Goal: Obtain resource: Download file/media

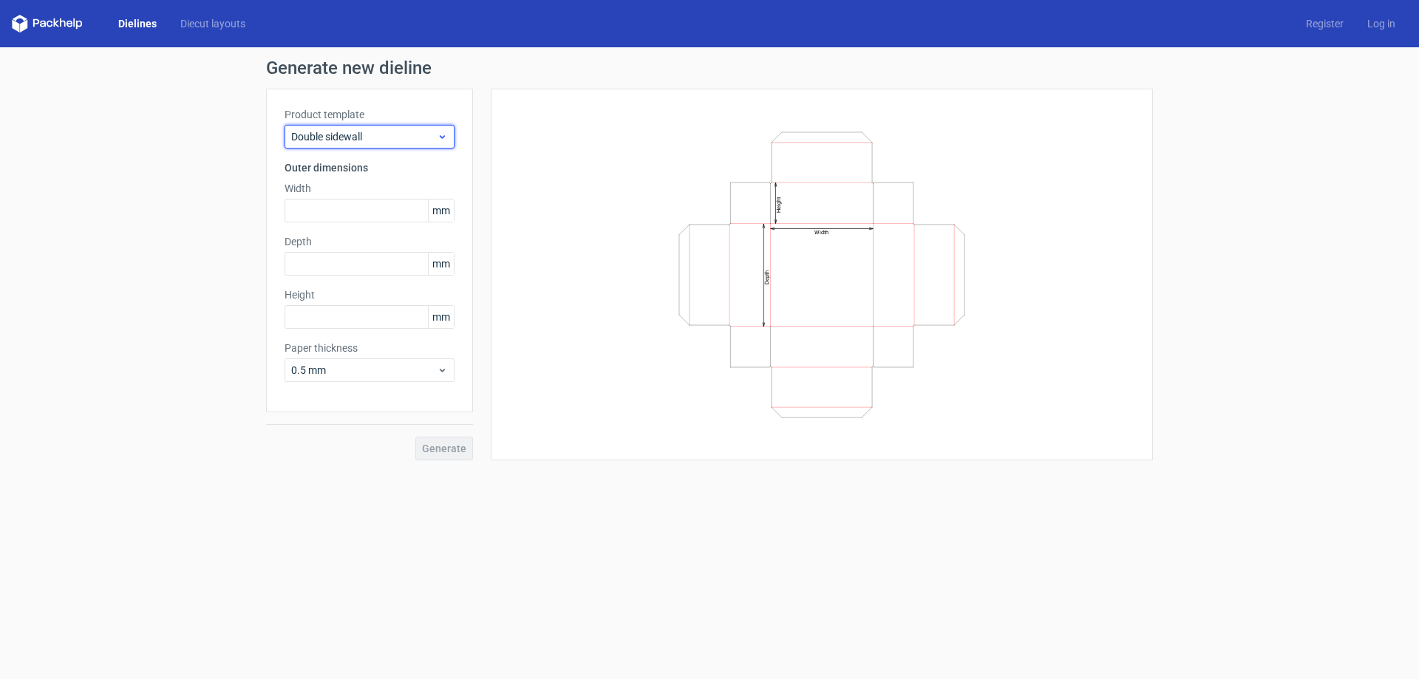
click at [399, 140] on span "Double sidewall" at bounding box center [364, 136] width 146 height 15
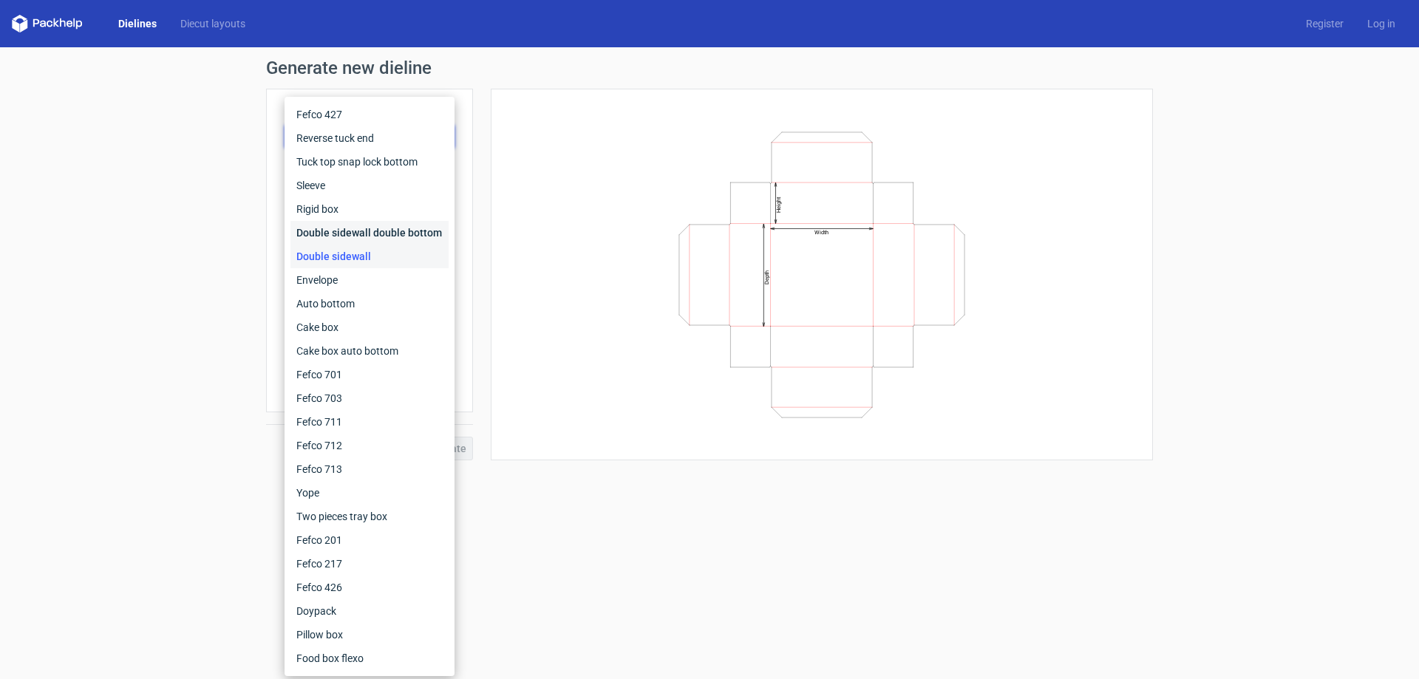
click at [387, 230] on div "Double sidewall double bottom" at bounding box center [369, 233] width 158 height 24
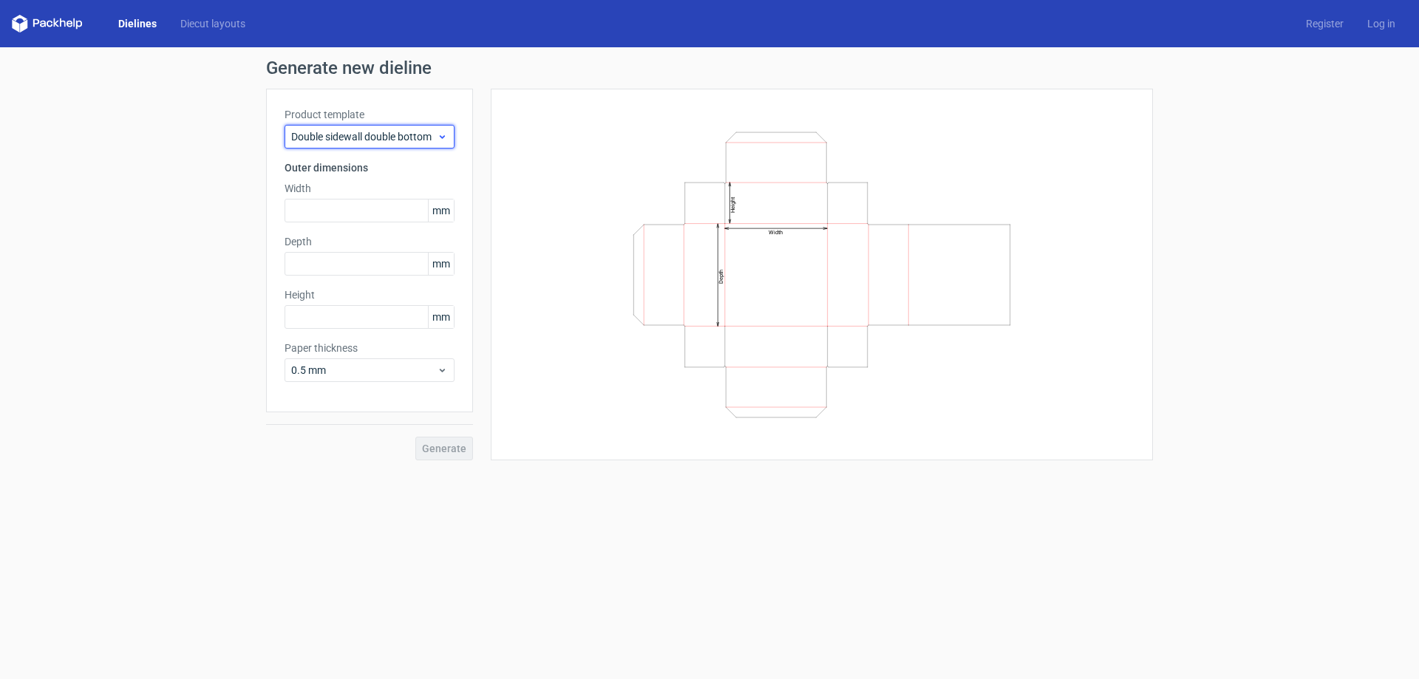
click at [377, 125] on div "Double sidewall double bottom" at bounding box center [370, 137] width 170 height 24
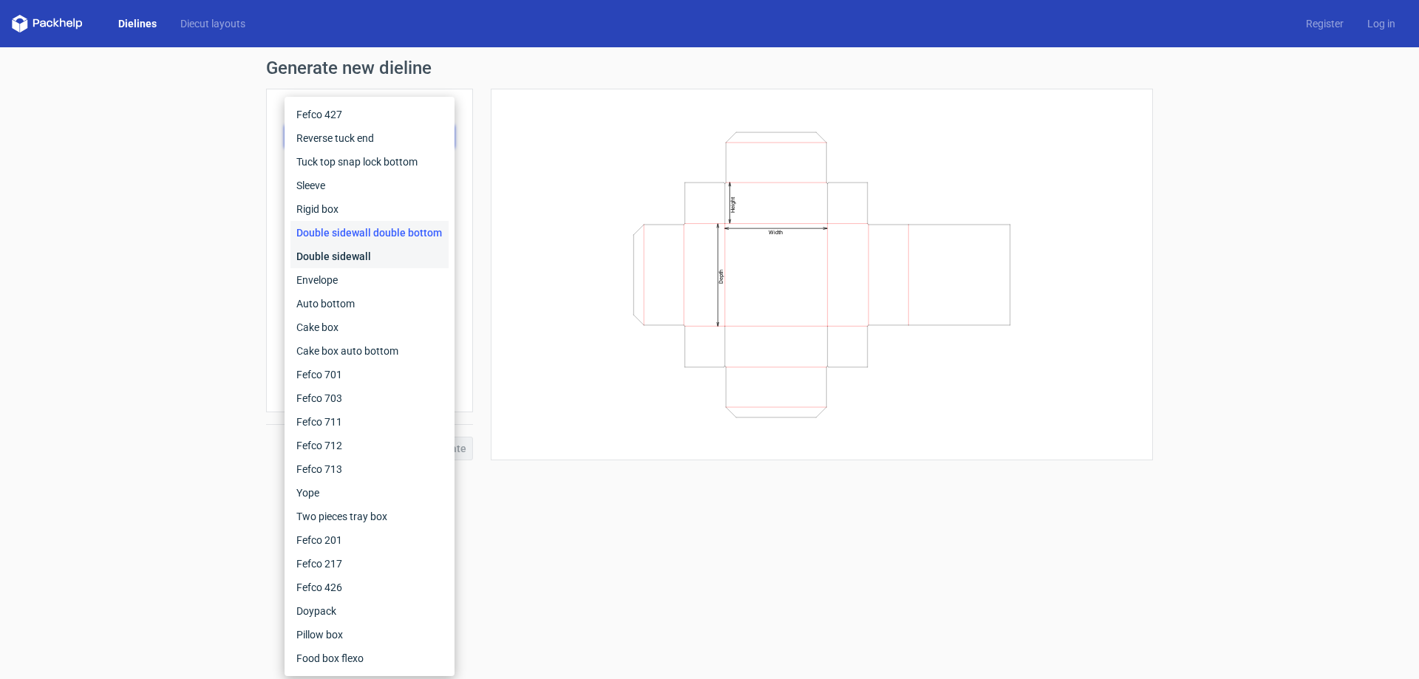
click at [387, 258] on div "Double sidewall" at bounding box center [369, 257] width 158 height 24
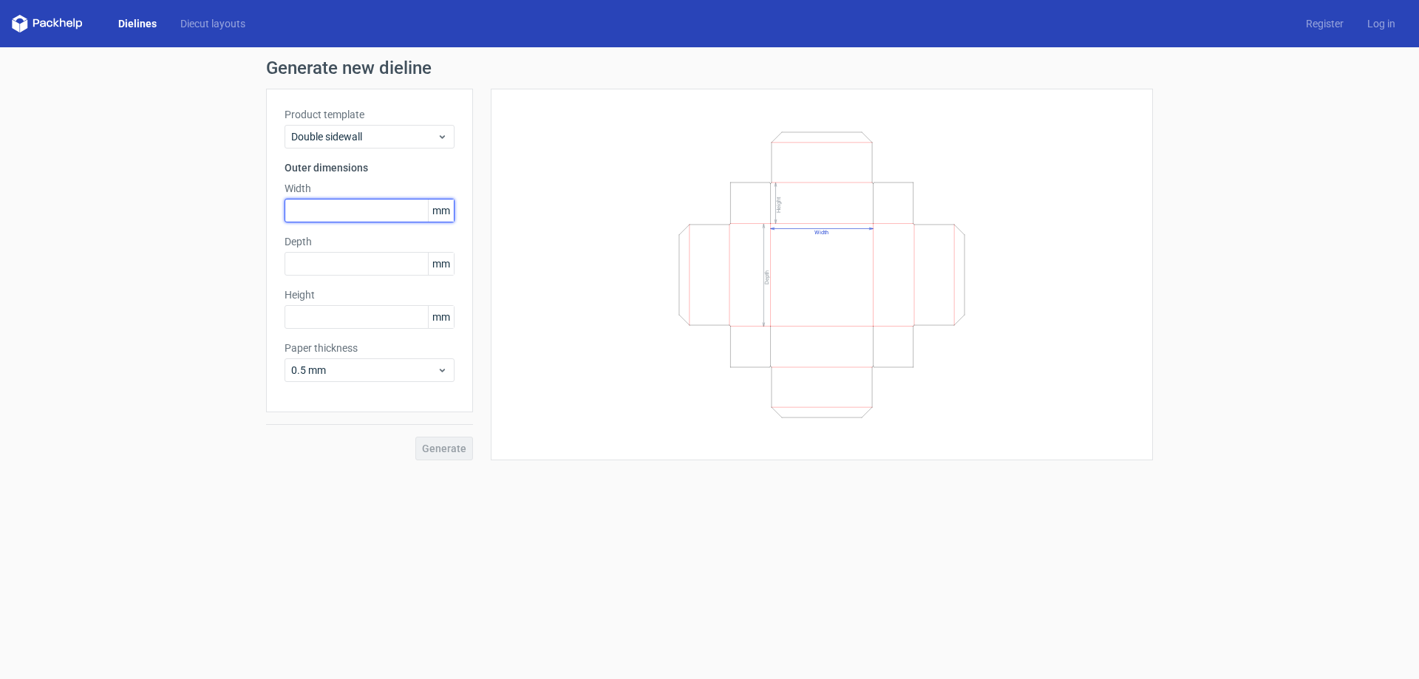
click at [359, 220] on input "text" at bounding box center [370, 211] width 170 height 24
type input "148"
drag, startPoint x: 327, startPoint y: 262, endPoint x: 222, endPoint y: 259, distance: 104.2
click at [222, 259] on div "Generate new dieline Product template Double sidewall Outer dimensions Width 14…" at bounding box center [709, 259] width 1419 height 425
type input "50"
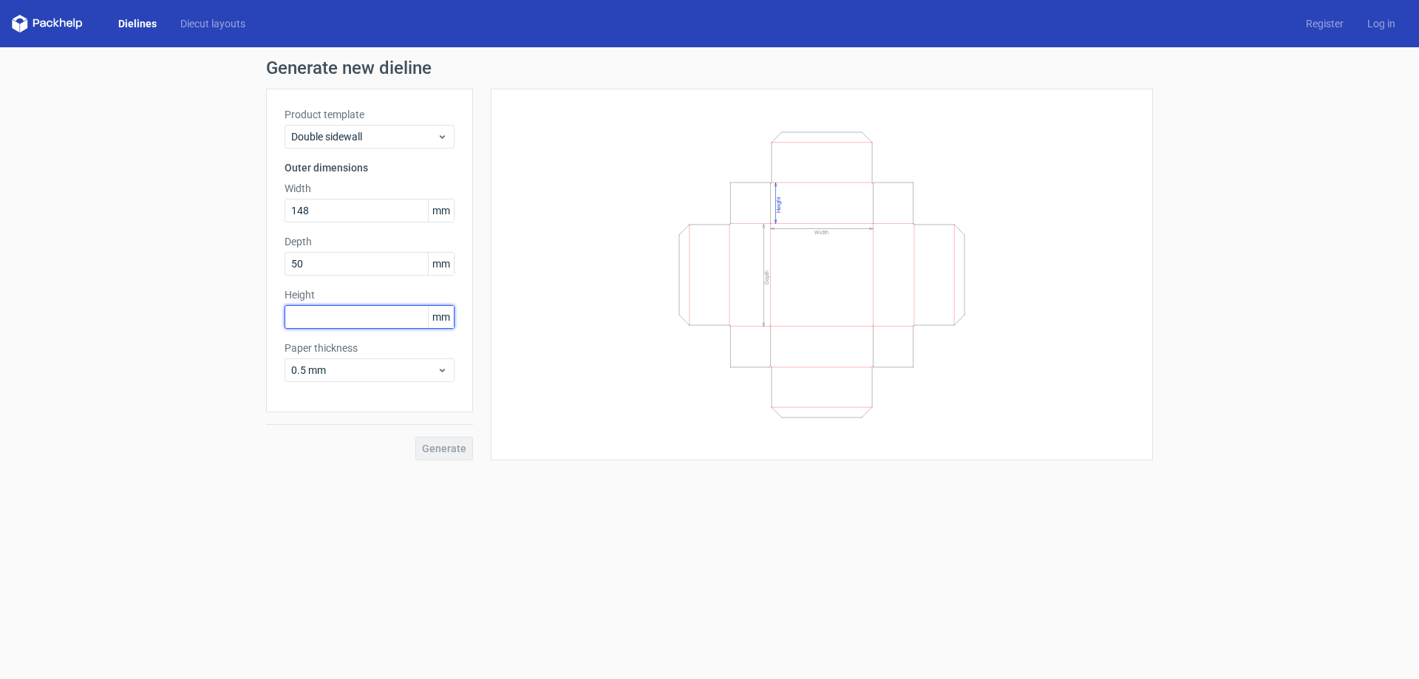
click at [307, 315] on input "text" at bounding box center [370, 317] width 170 height 24
type input "210"
click at [354, 383] on div "Product template Double sidewall Outer dimensions Width 148 mm Depth 50 mm Heig…" at bounding box center [369, 251] width 207 height 324
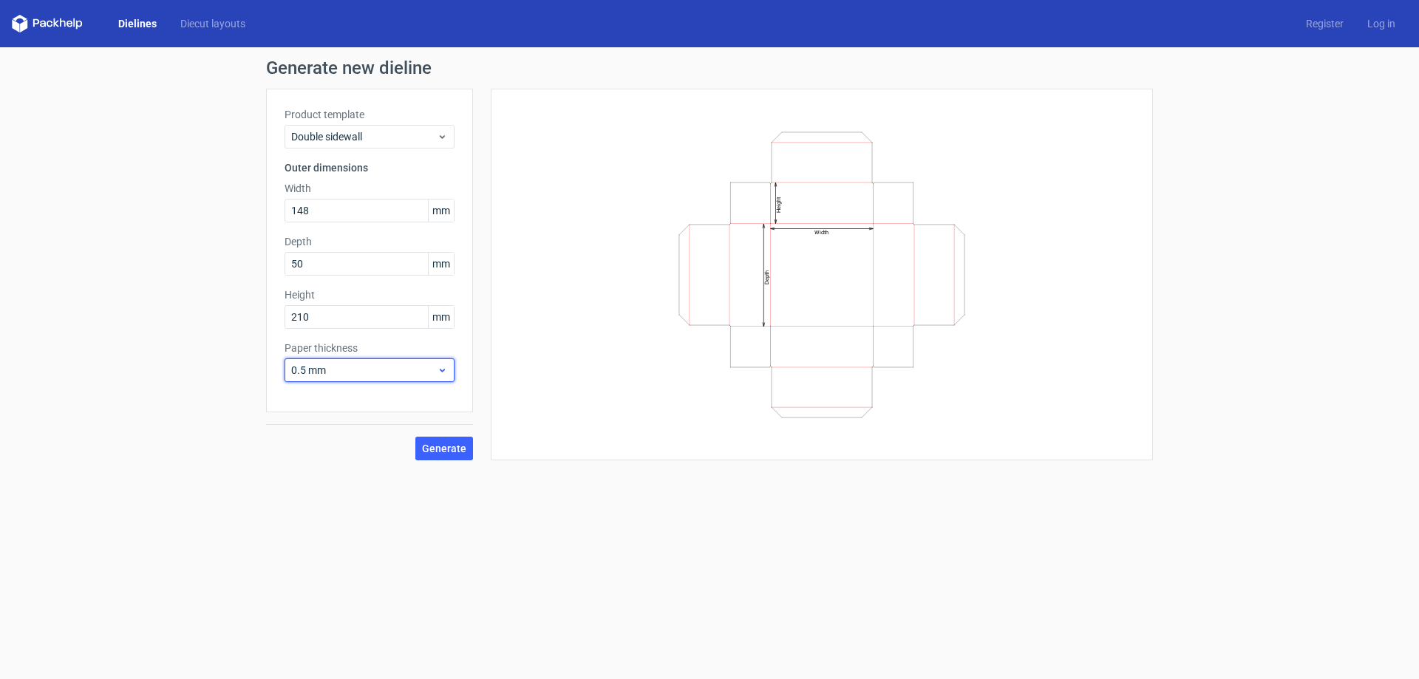
click at [353, 375] on span "0.5 mm" at bounding box center [364, 370] width 146 height 15
click at [366, 370] on span "0.5 mm" at bounding box center [364, 370] width 146 height 15
click at [323, 463] on div "1.5 mm" at bounding box center [369, 474] width 158 height 24
click at [448, 459] on button "Generate" at bounding box center [444, 449] width 58 height 24
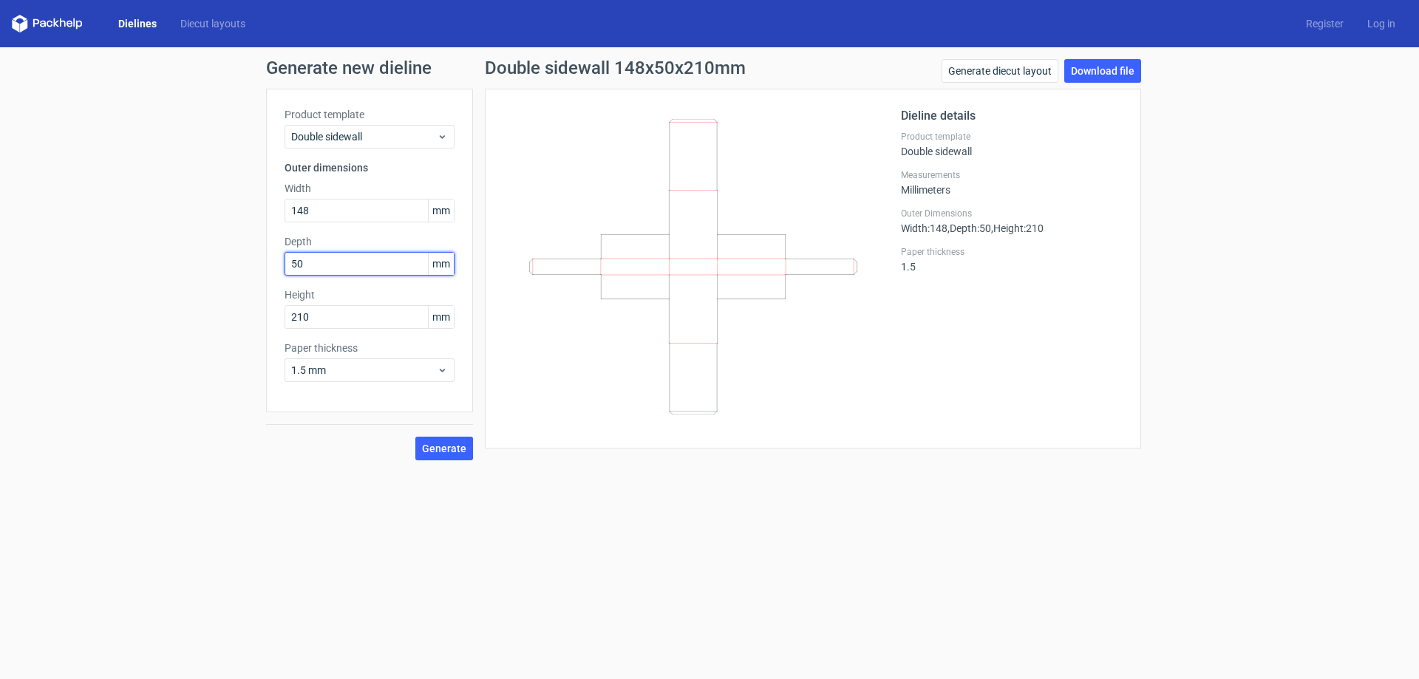
drag, startPoint x: 321, startPoint y: 265, endPoint x: 206, endPoint y: 265, distance: 114.5
click at [217, 270] on div "Generate new dieline Product template Double sidewall Outer dimensions Width 14…" at bounding box center [709, 259] width 1419 height 425
type input "210"
type input "50"
click at [435, 443] on span "Generate" at bounding box center [444, 448] width 44 height 10
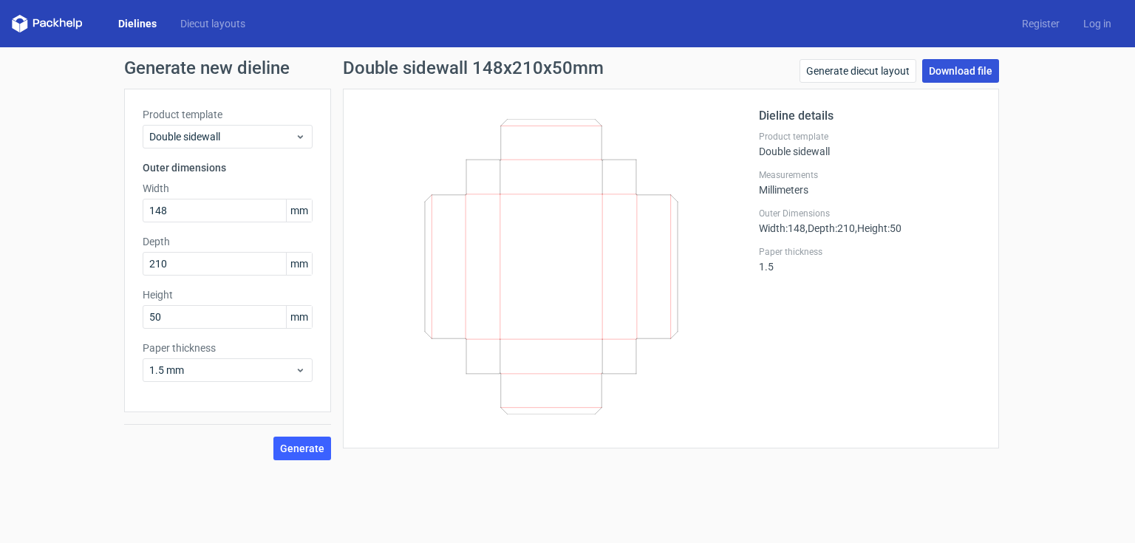
click at [954, 67] on link "Download file" at bounding box center [960, 71] width 77 height 24
